Goal: Find specific page/section: Find specific page/section

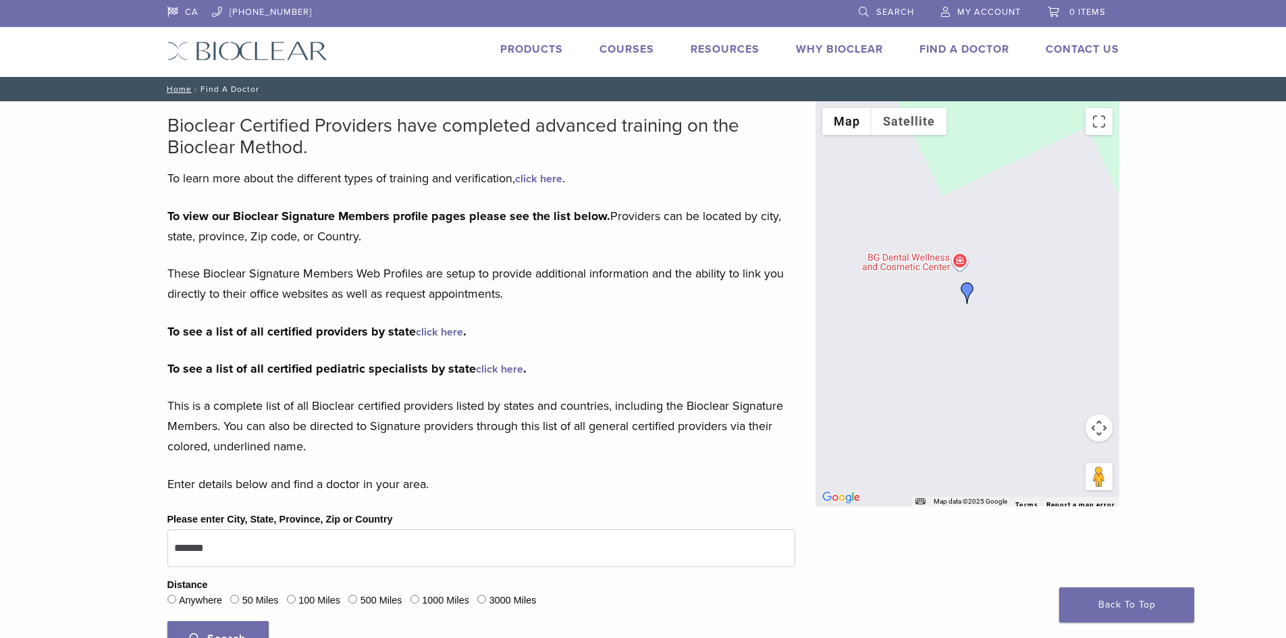
scroll to position [405, 0]
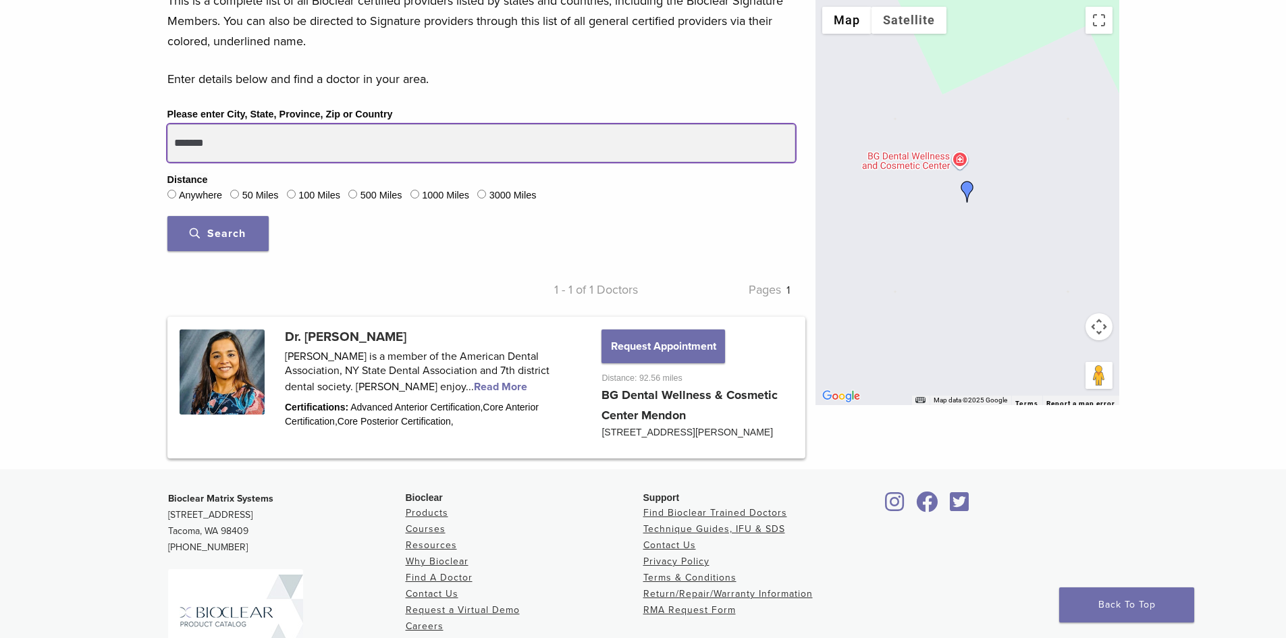
drag, startPoint x: 221, startPoint y: 142, endPoint x: 141, endPoint y: 127, distance: 81.2
click at [142, 127] on div "Bioclear Certified Providers have completed advanced training on the Bioclear M…" at bounding box center [643, 82] width 1286 height 773
type input "******"
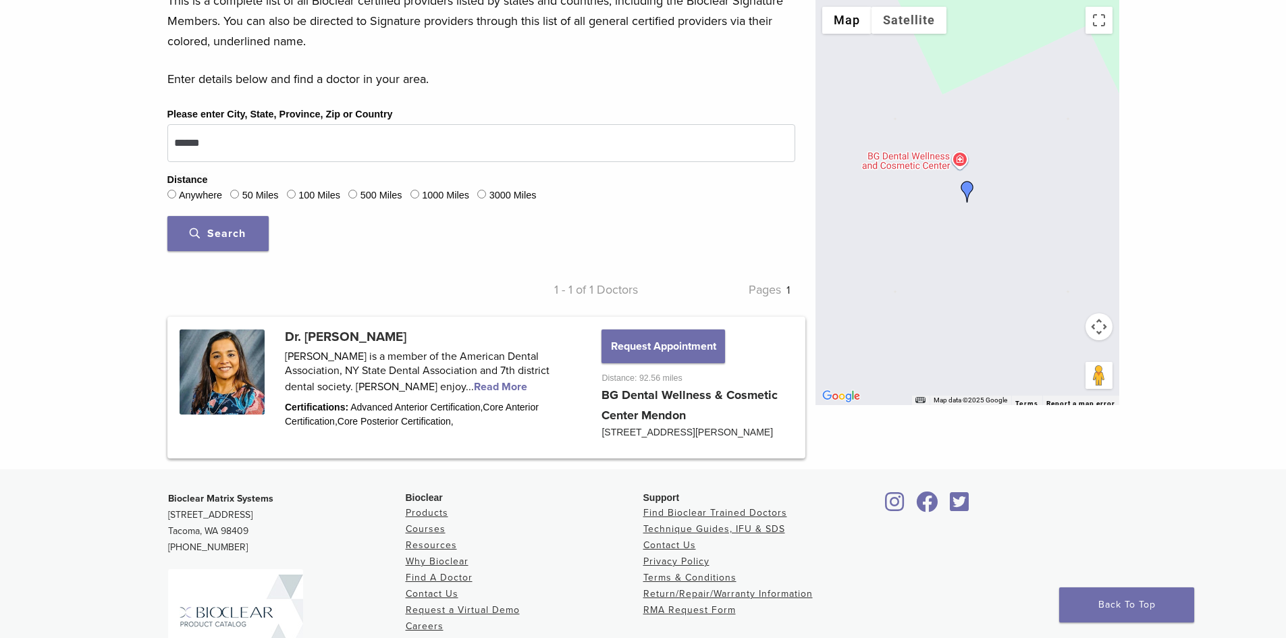
click at [254, 238] on button "Search" at bounding box center [217, 233] width 101 height 35
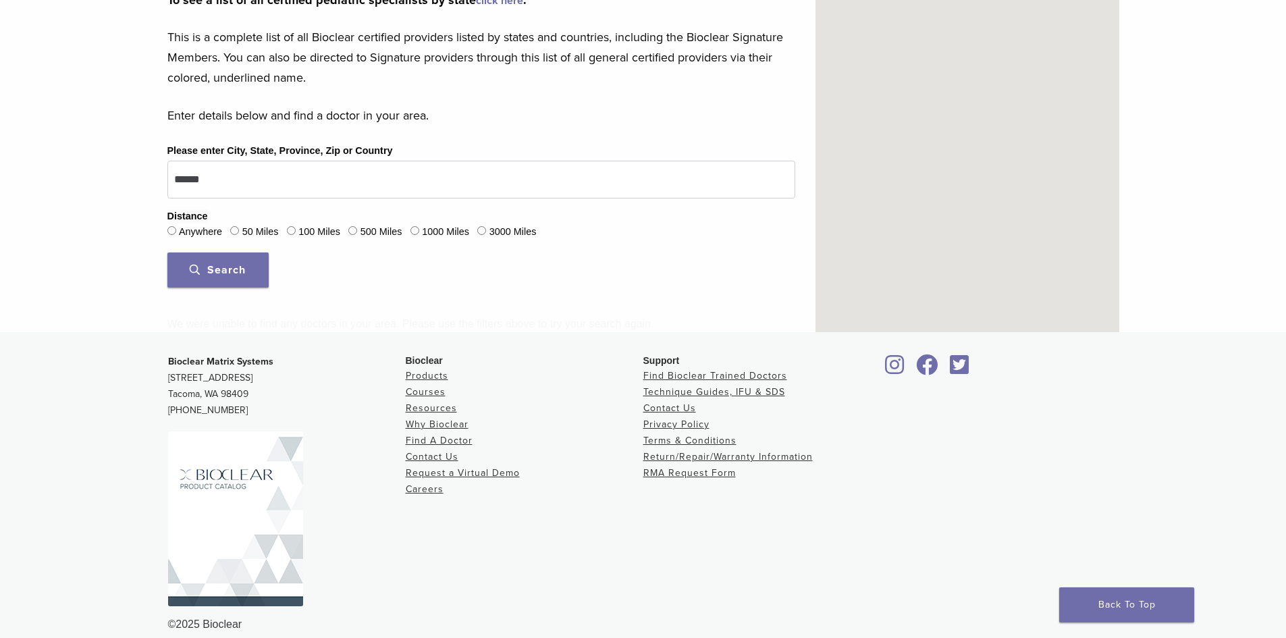
scroll to position [385, 0]
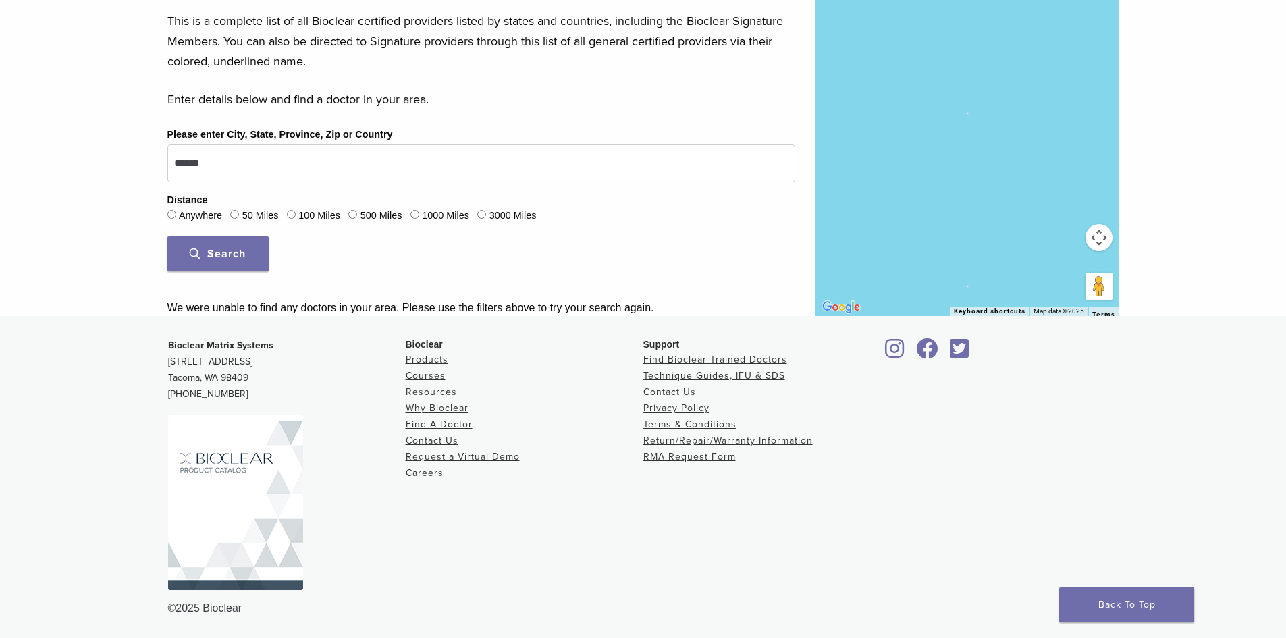
click at [215, 251] on span "Search" at bounding box center [218, 254] width 56 height 14
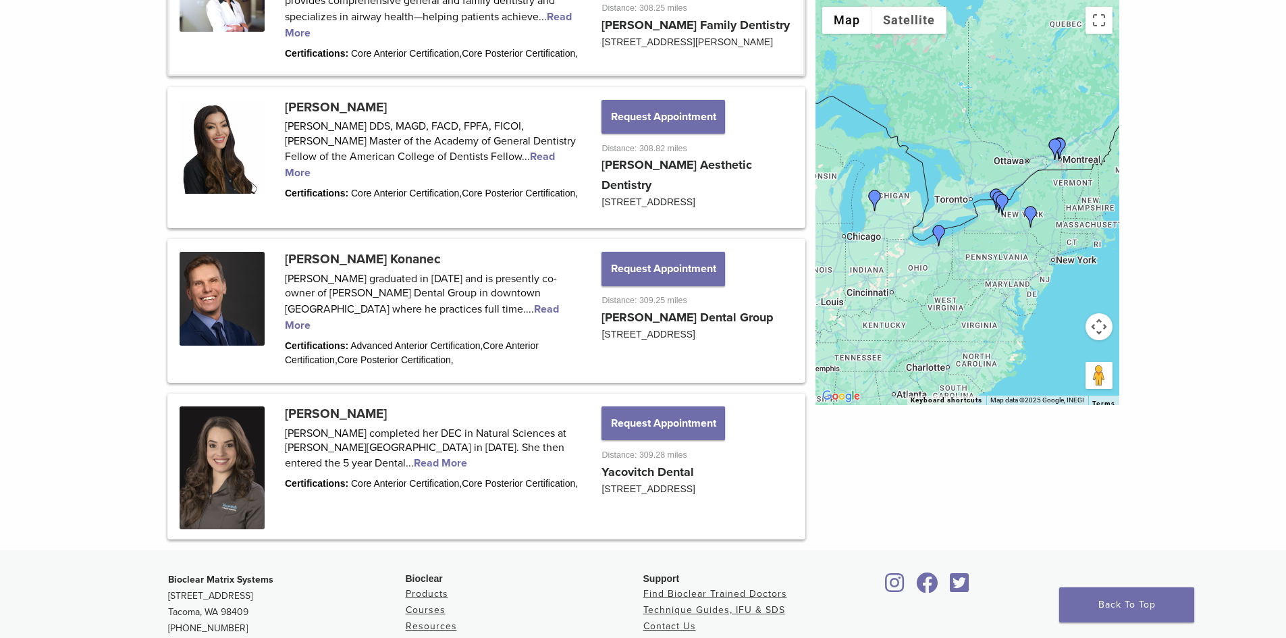
scroll to position [1667, 0]
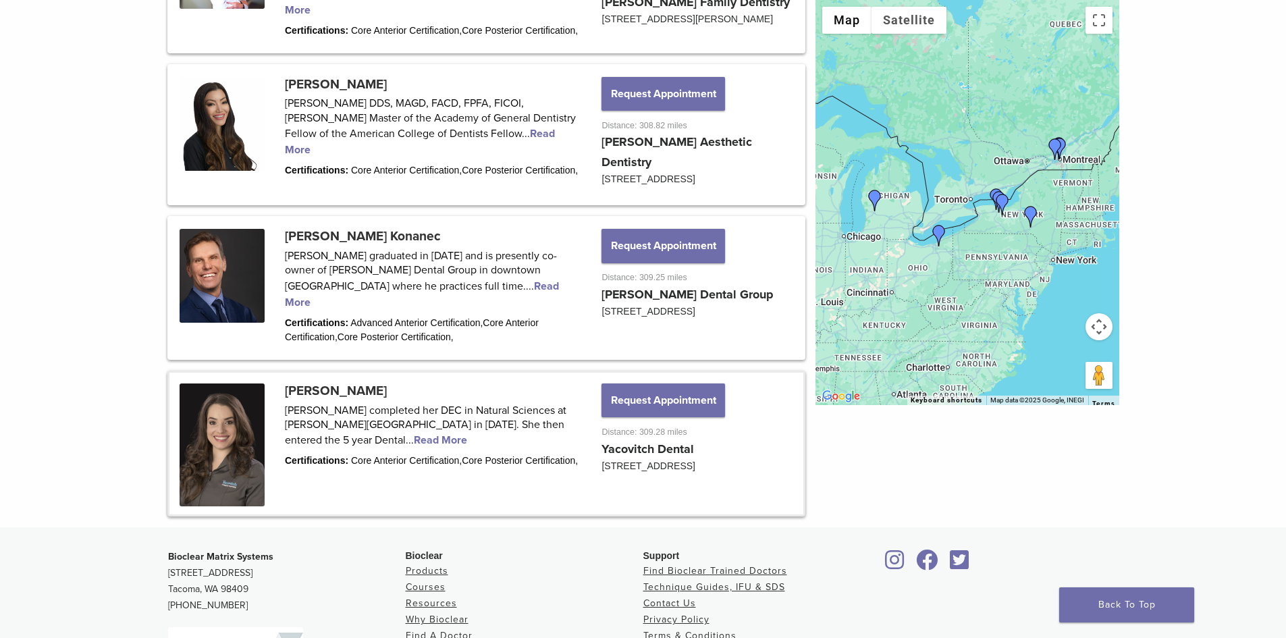
click at [365, 482] on link at bounding box center [486, 444] width 634 height 142
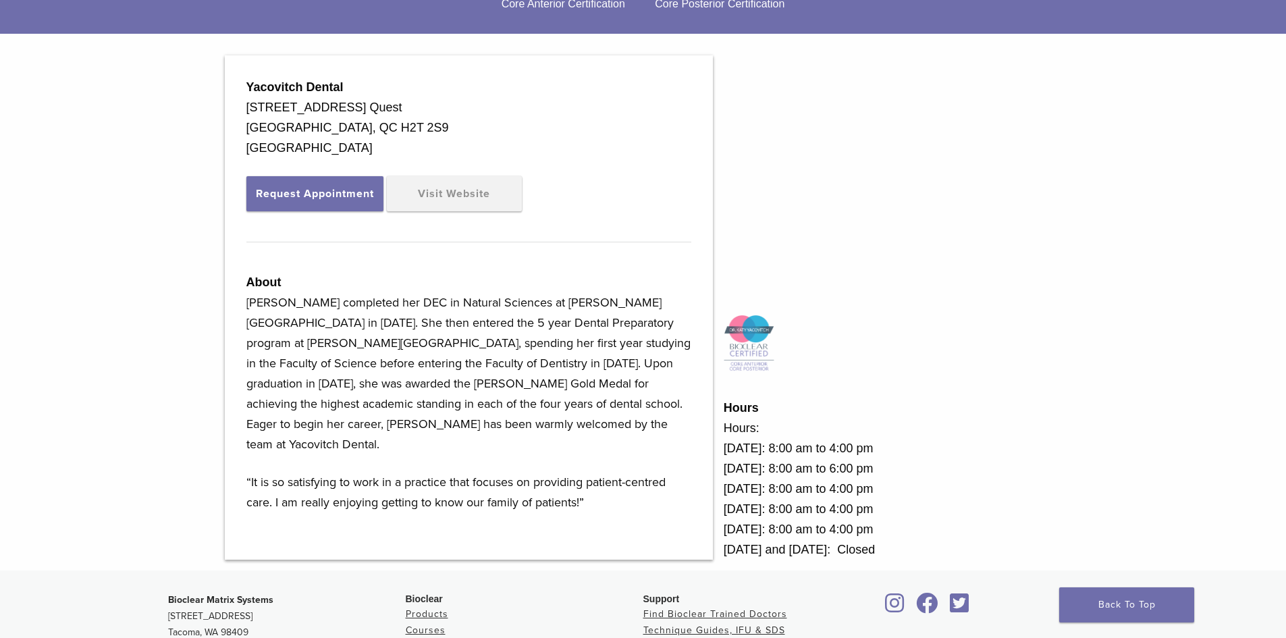
scroll to position [405, 0]
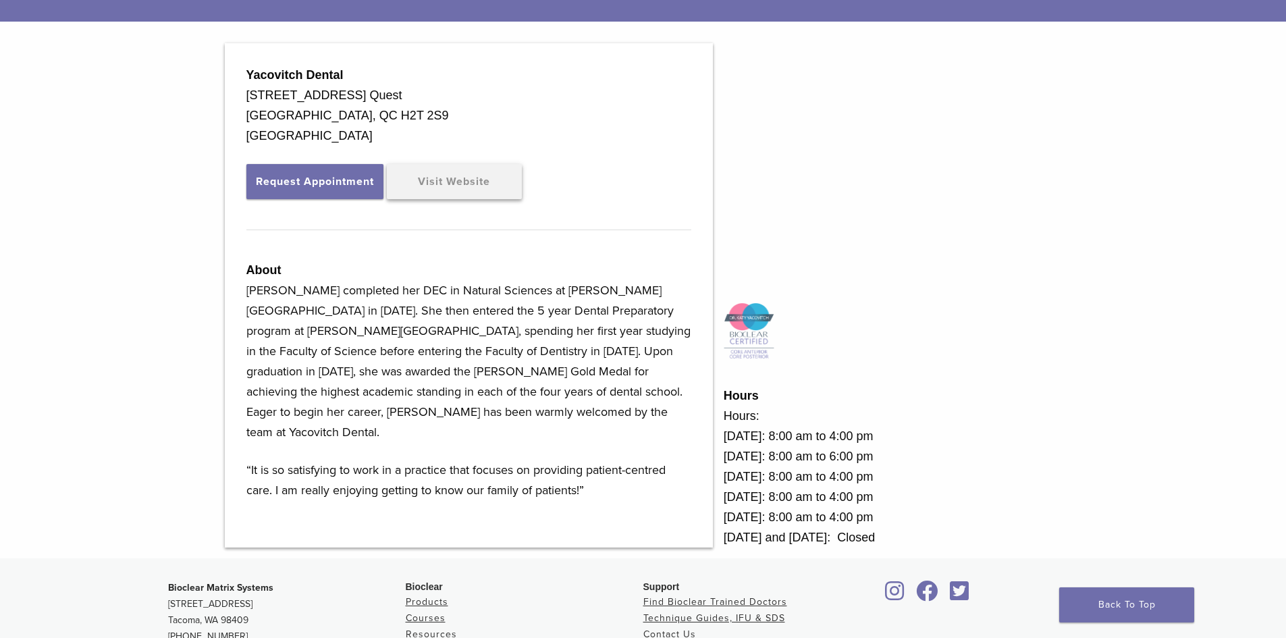
click at [448, 189] on link "Visit Website" at bounding box center [454, 181] width 135 height 35
